Goal: Task Accomplishment & Management: Manage account settings

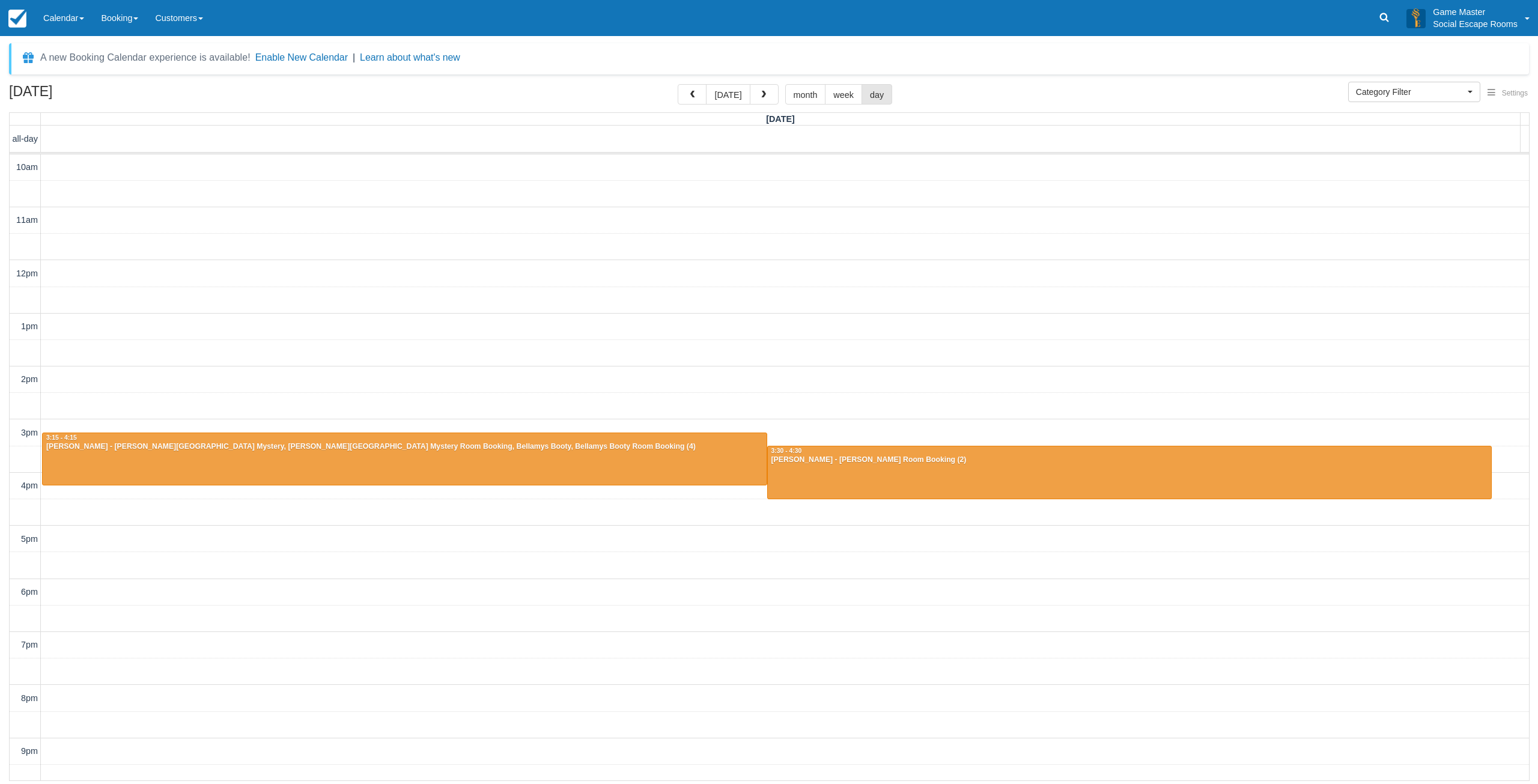
select select
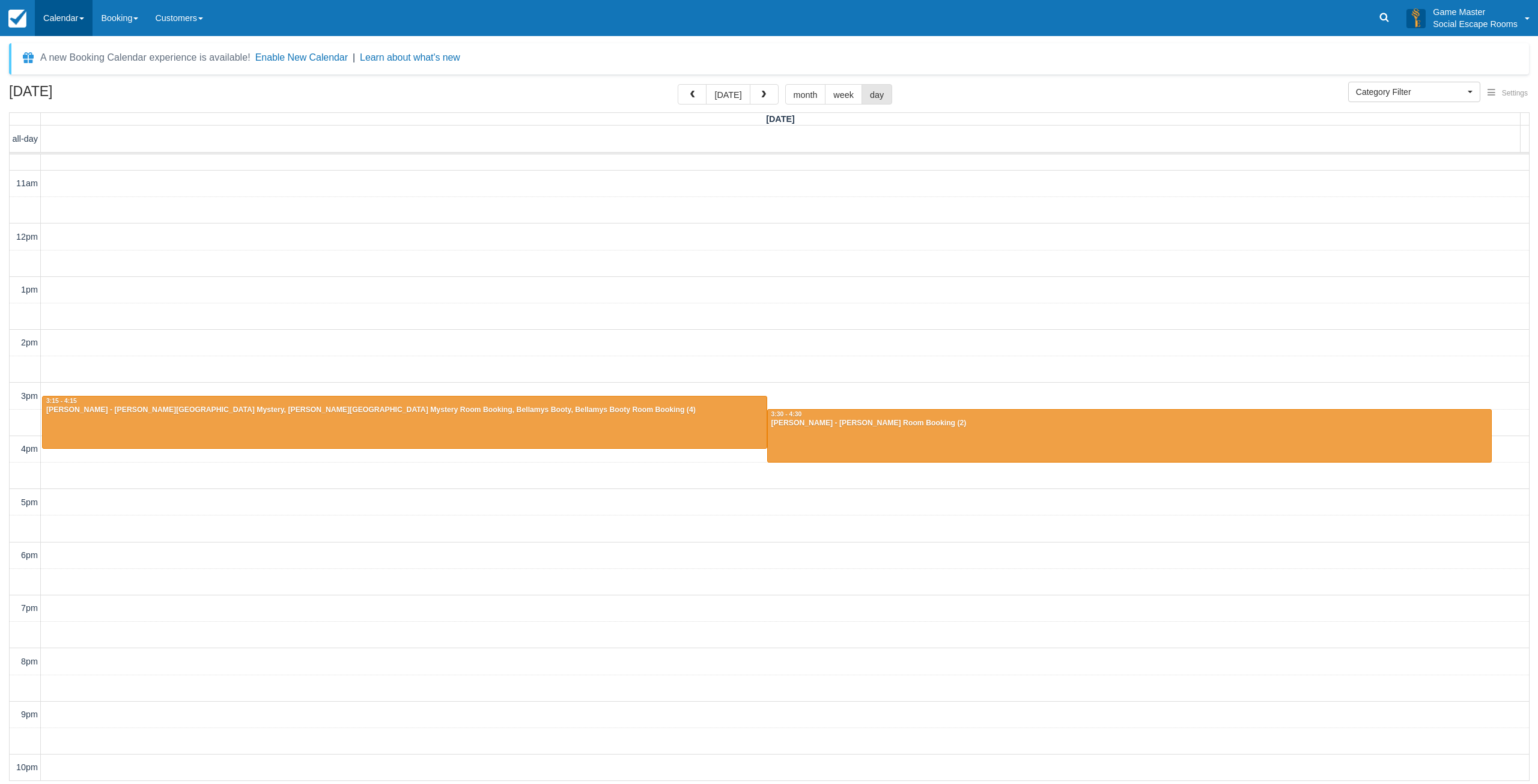
drag, startPoint x: 0, startPoint y: 0, endPoint x: 74, endPoint y: 24, distance: 77.8
click at [74, 24] on link "Calendar" at bounding box center [63, 18] width 57 height 36
click at [71, 156] on link "Day" at bounding box center [82, 164] width 95 height 25
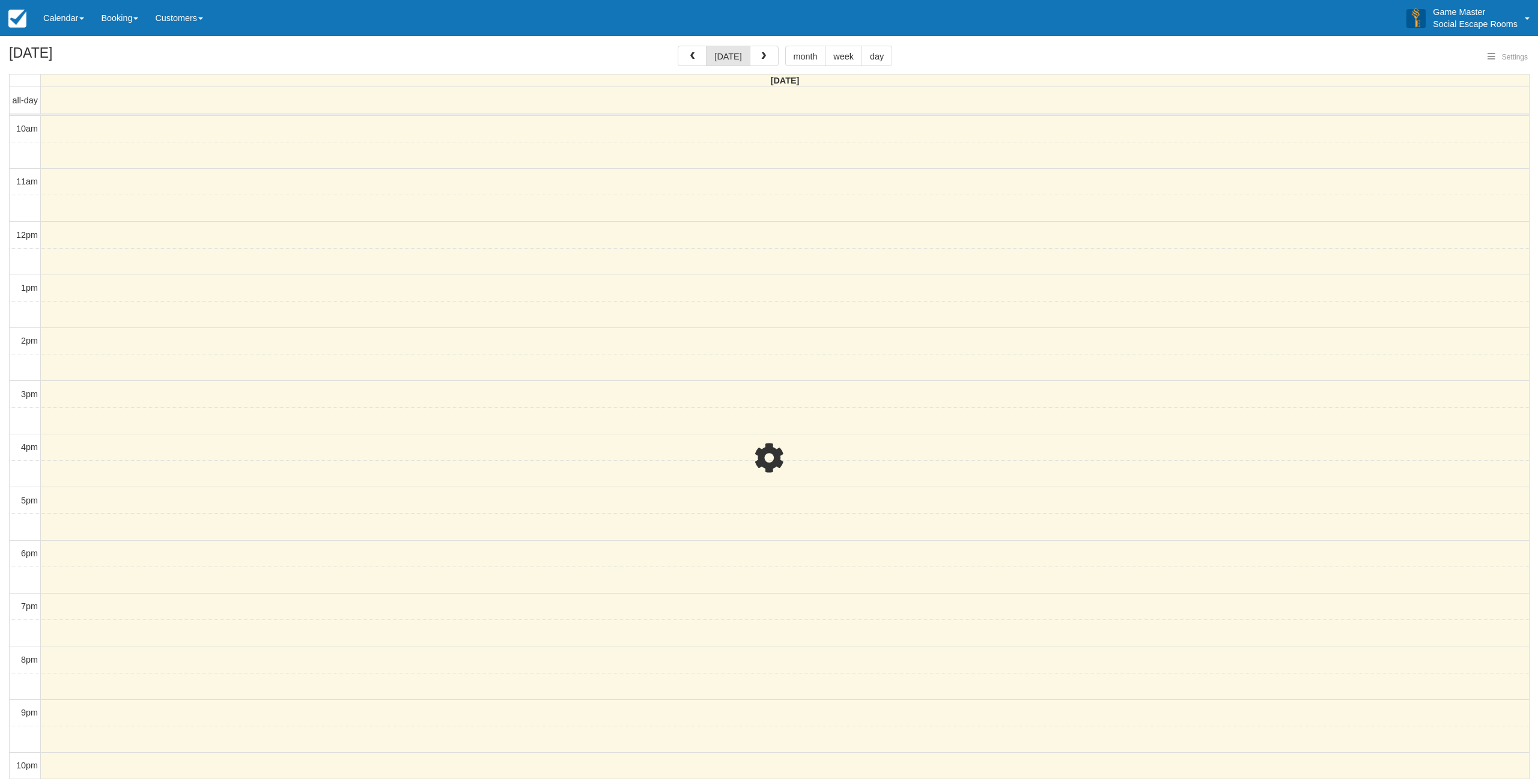
select select
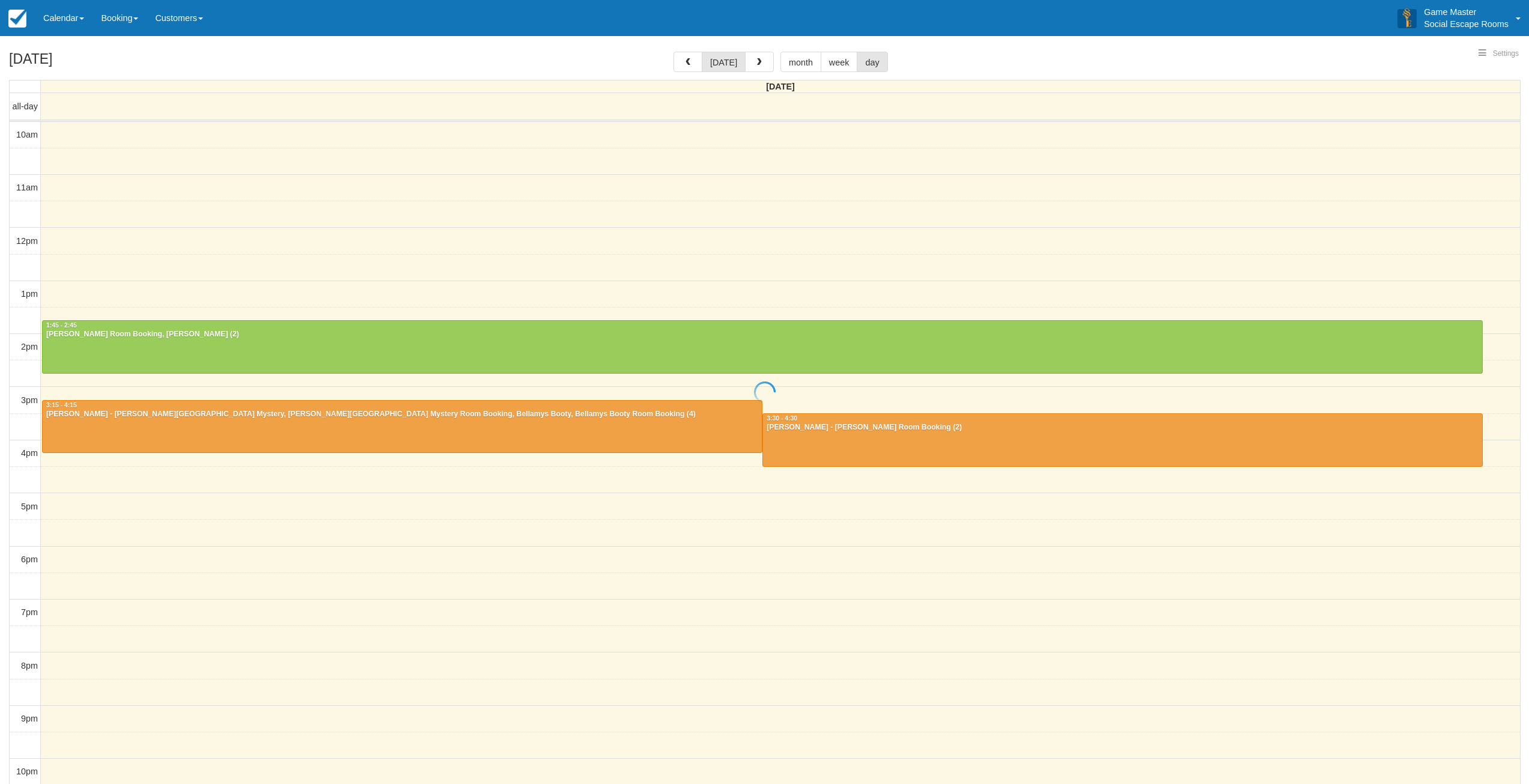
select select
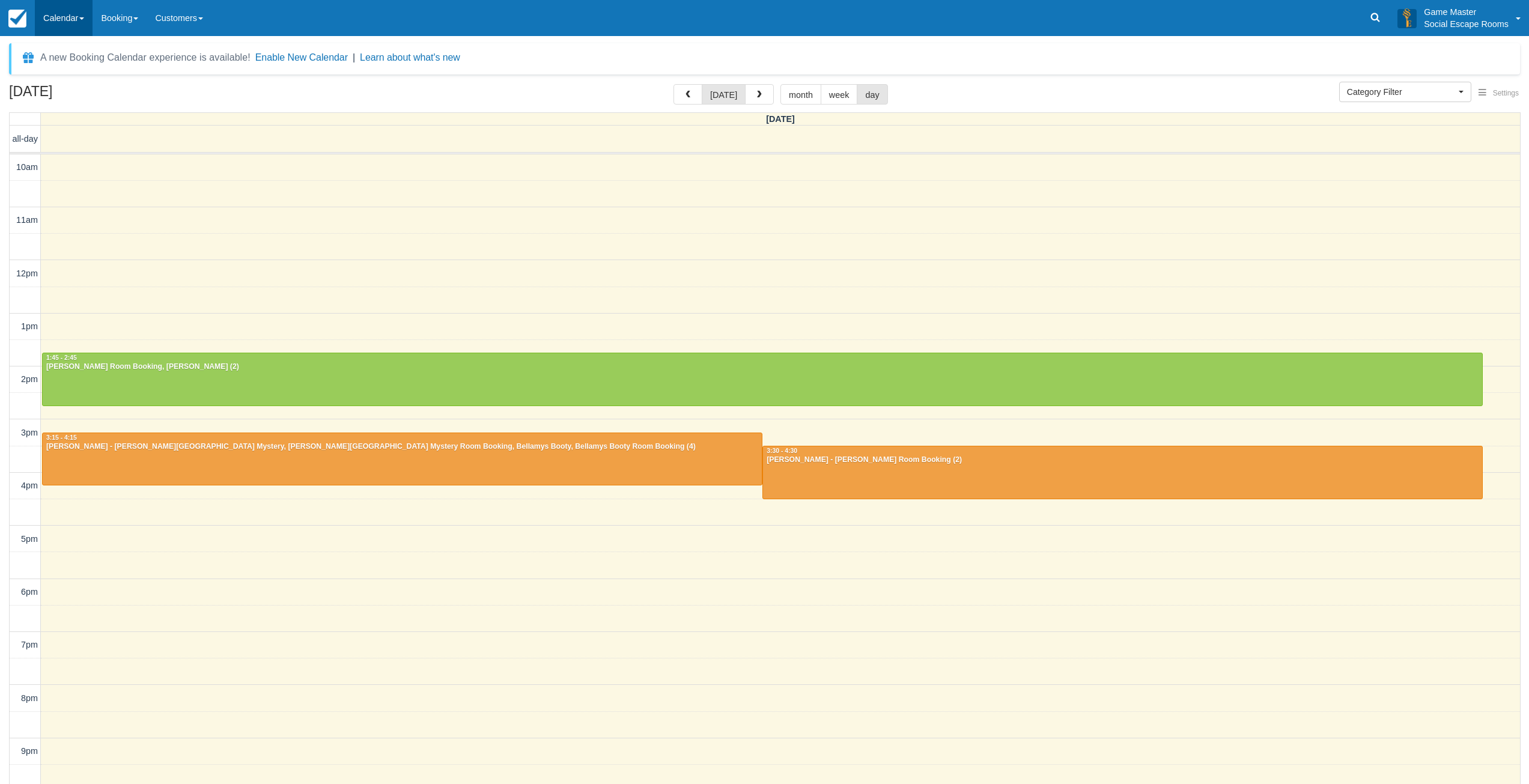
click at [51, 17] on link "Calendar" at bounding box center [63, 18] width 57 height 36
click at [66, 160] on link "Day" at bounding box center [82, 164] width 95 height 25
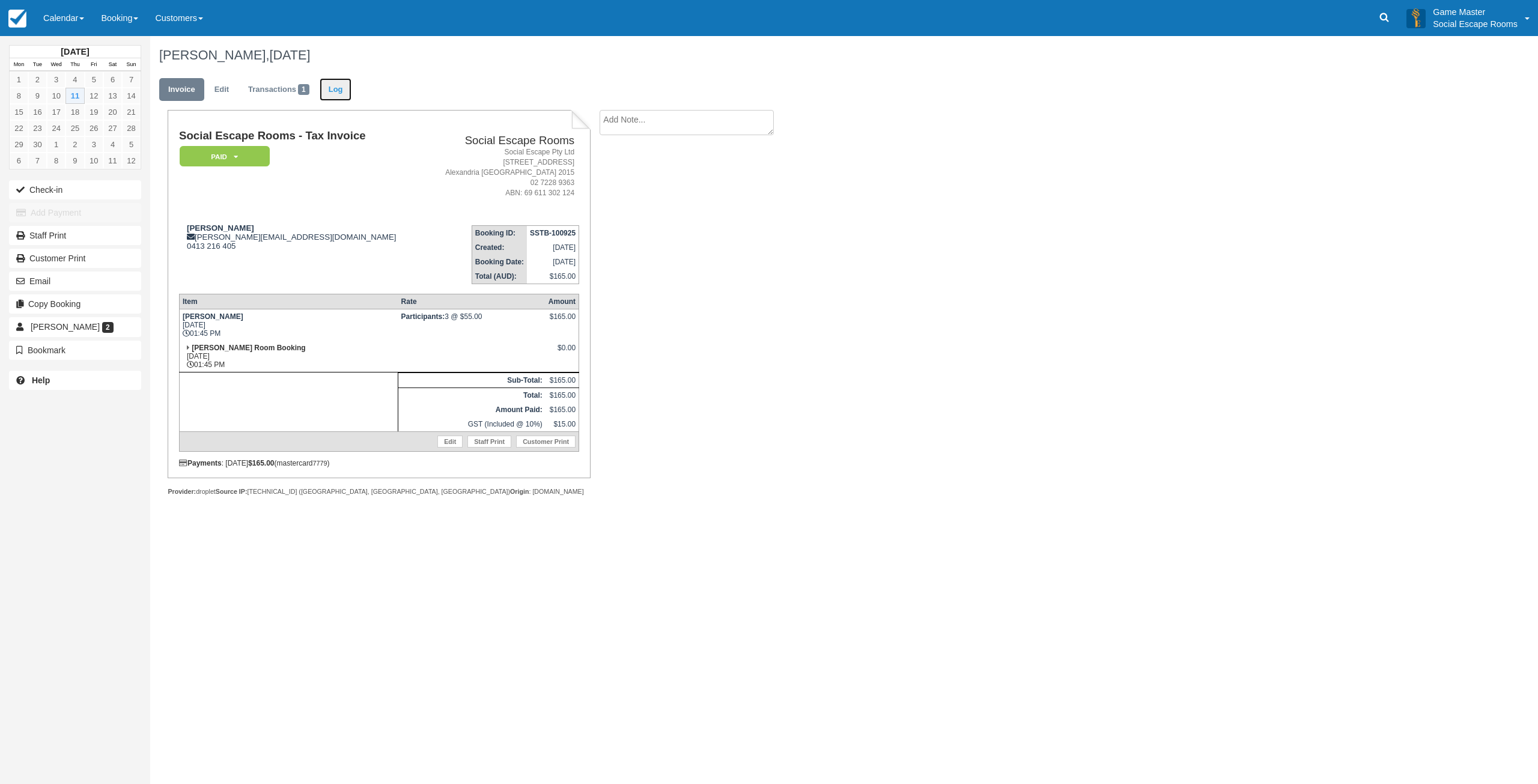
click at [341, 84] on link "Log" at bounding box center [336, 90] width 33 height 24
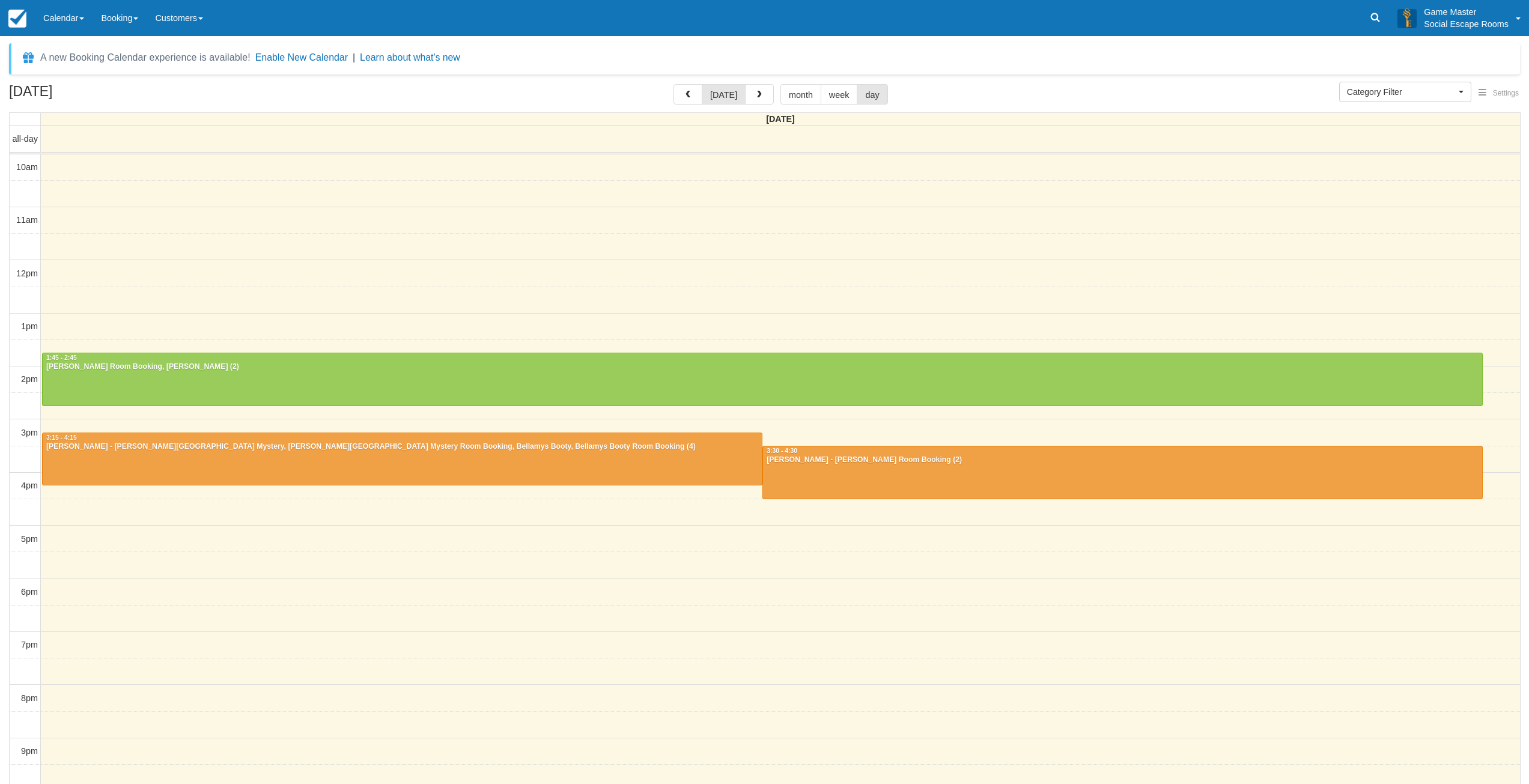
select select
click at [180, 188] on div "10am 11am 12pm 1pm 2pm 3pm 4pm 5pm 6pm 7pm 8pm 9pm 10pm 1:45 - 2:45 [PERSON_NAM…" at bounding box center [765, 487] width 1510 height 666
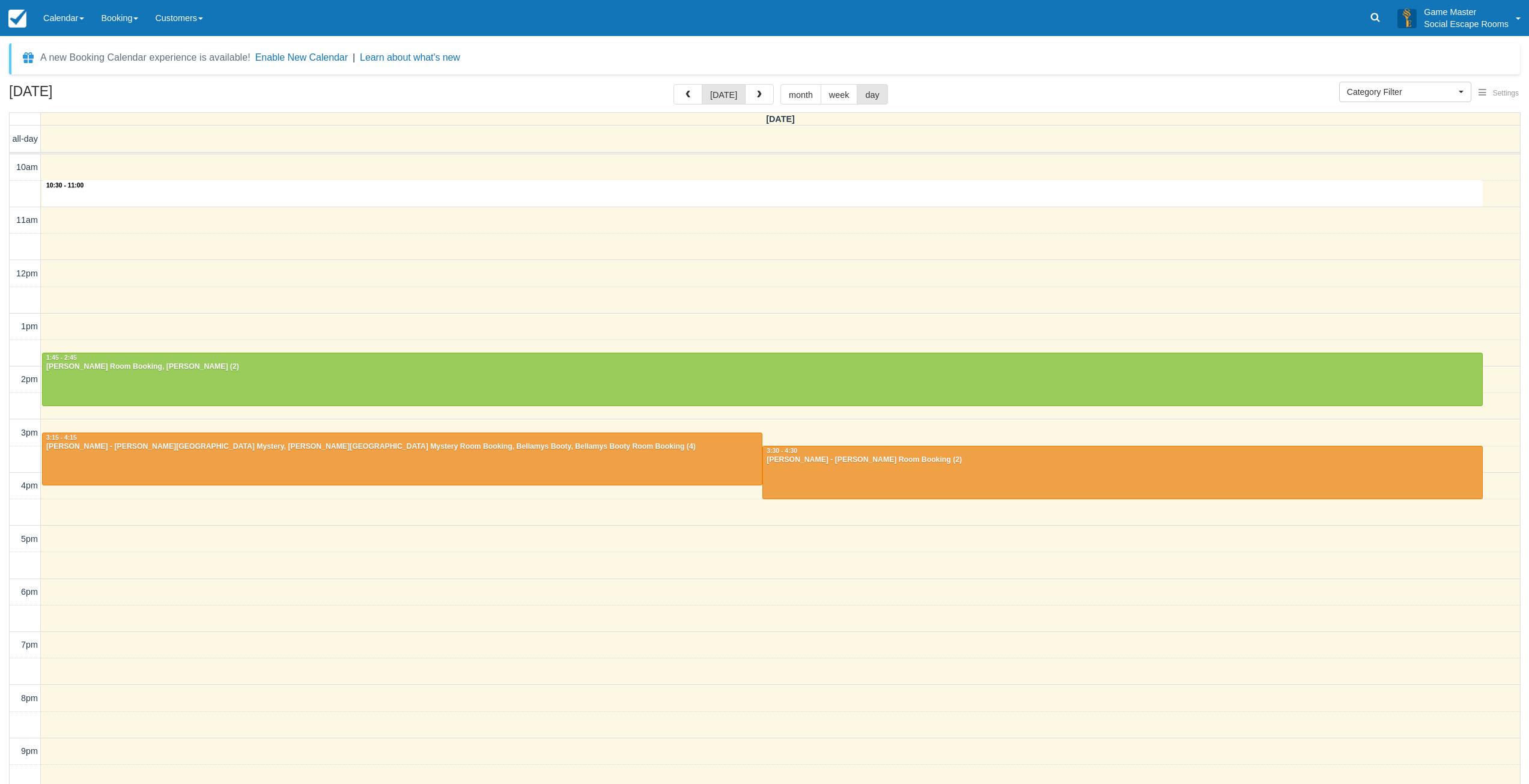
select select
